Goal: Browse casually

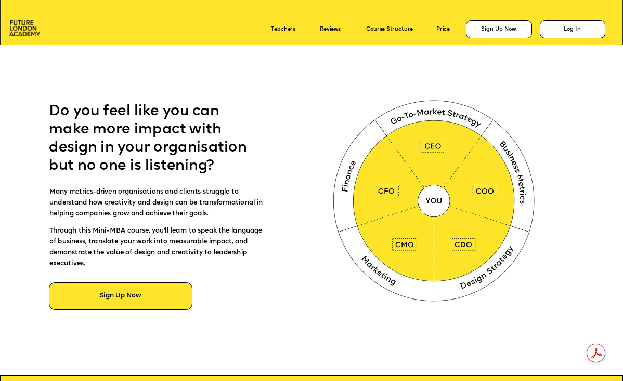
scroll to position [478, 0]
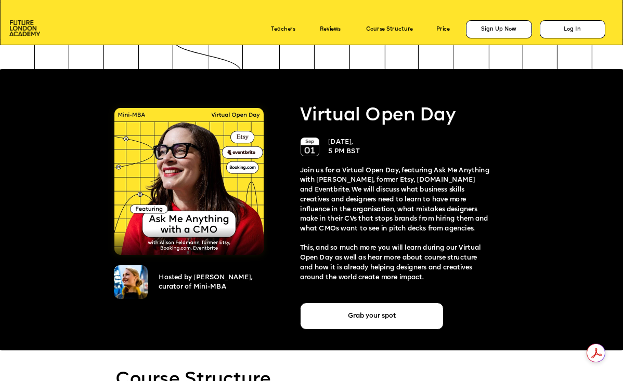
scroll to position [1535, 0]
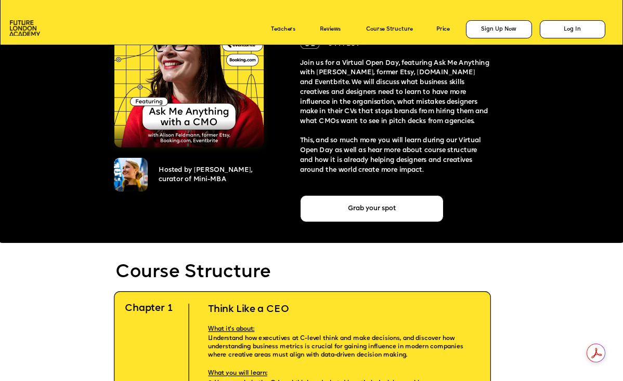
scroll to position [1597, 0]
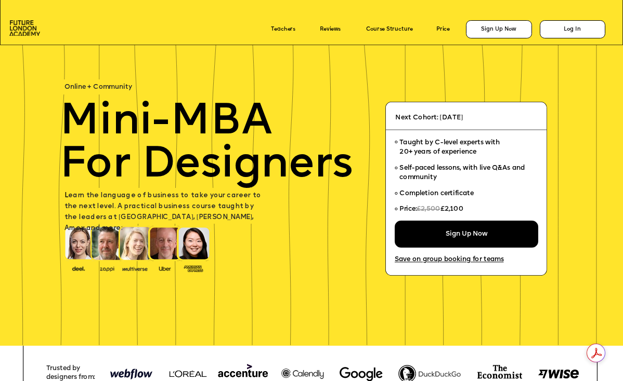
scroll to position [1597, 0]
